Goal: Task Accomplishment & Management: Use online tool/utility

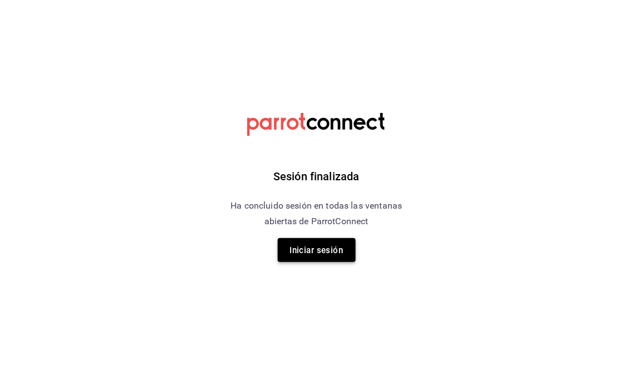
click at [340, 253] on font "Iniciar sesión" at bounding box center [316, 251] width 53 height 10
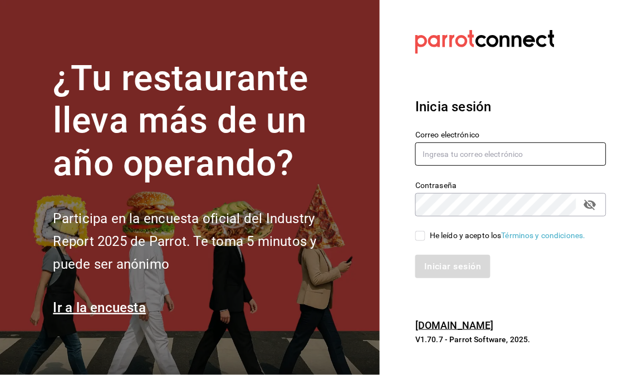
type input "[EMAIL_ADDRESS][DOMAIN_NAME]"
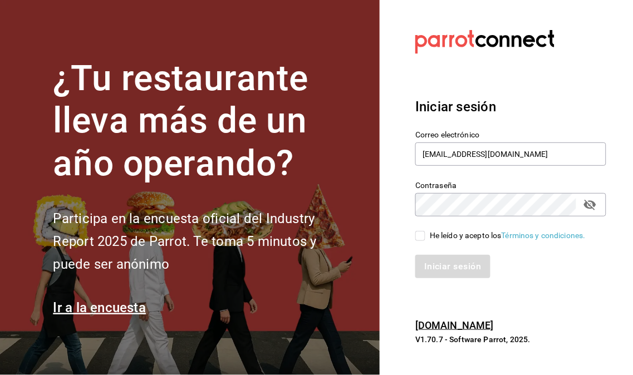
click at [421, 236] on input "He leído y acepto los Términos y condiciones." at bounding box center [420, 236] width 10 height 10
checkbox input "true"
click at [426, 258] on button "Iniciar sesión" at bounding box center [453, 266] width 76 height 23
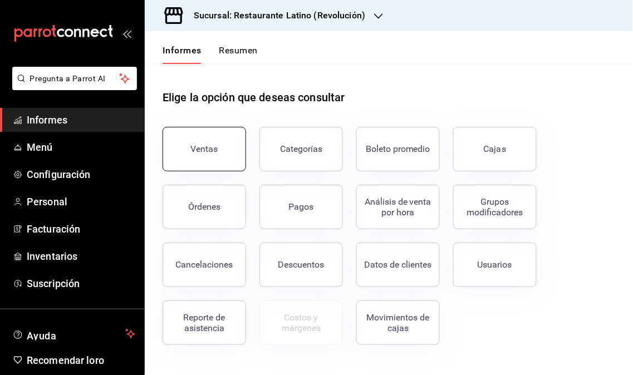
drag, startPoint x: 187, startPoint y: 145, endPoint x: 208, endPoint y: 159, distance: 25.3
click at [208, 159] on div "Ventas" at bounding box center [197, 143] width 97 height 58
click at [208, 159] on button "Ventas" at bounding box center [205, 149] width 84 height 45
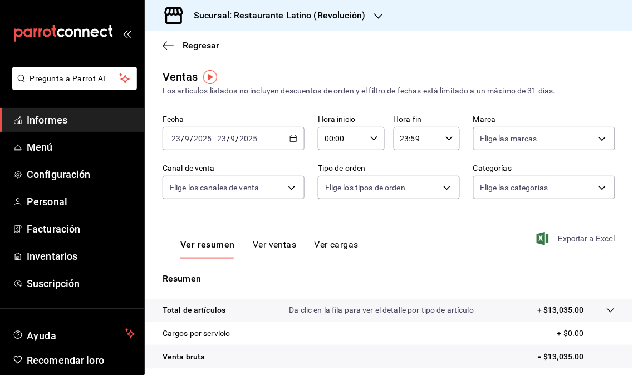
click at [558, 241] on font "Exportar a Excel" at bounding box center [586, 238] width 57 height 9
click at [548, 241] on div "Exportar a Excel" at bounding box center [577, 238] width 76 height 13
